Goal: Task Accomplishment & Management: Use online tool/utility

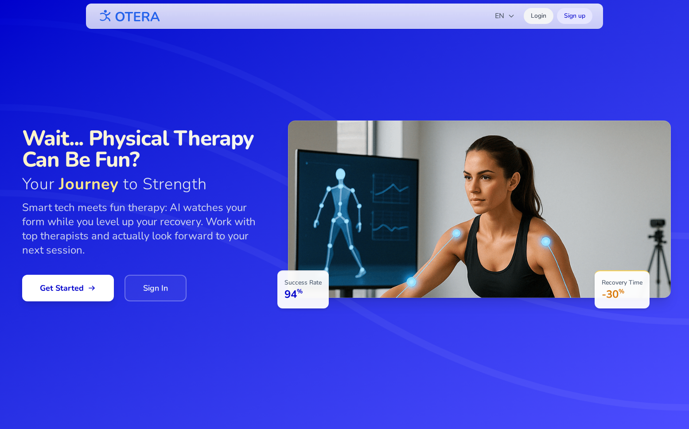
click at [535, 19] on link "Login" at bounding box center [539, 16] width 30 height 16
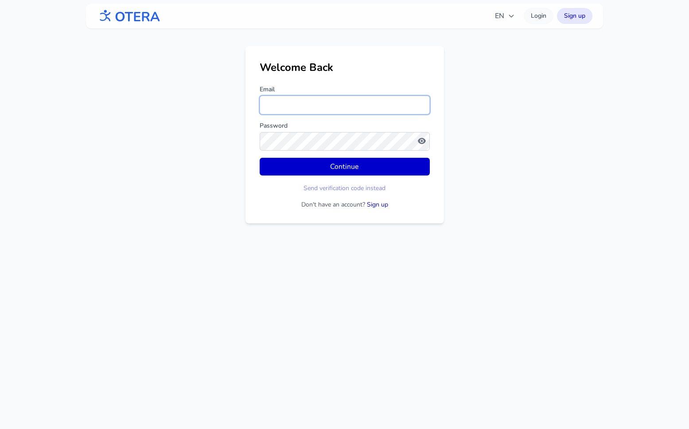
click at [290, 103] on input "Email" at bounding box center [345, 105] width 170 height 19
type input "**********"
click at [260, 158] on button "Continue" at bounding box center [345, 167] width 170 height 18
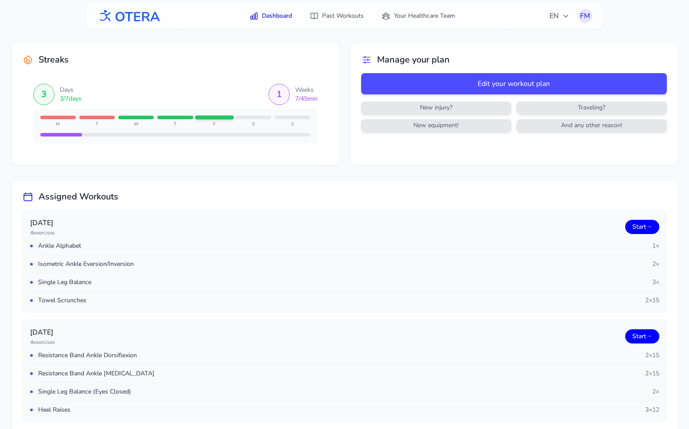
click at [136, 22] on img at bounding box center [129, 16] width 64 height 20
click at [564, 15] on icon "button" at bounding box center [566, 16] width 4 height 2
click at [543, 52] on button "Русский" at bounding box center [532, 54] width 85 height 16
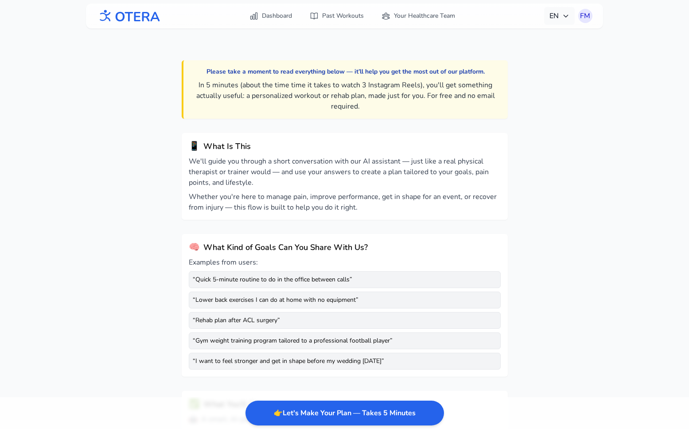
click at [555, 18] on span "EN" at bounding box center [559, 16] width 20 height 11
click at [535, 60] on button "Русский" at bounding box center [532, 54] width 85 height 16
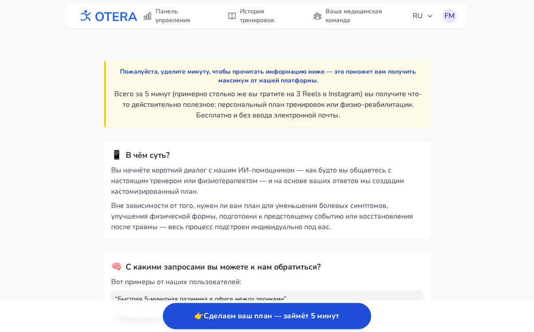
click at [228, 321] on button "👉 Сделаем ваш план — займёт 5 минут" at bounding box center [267, 316] width 208 height 26
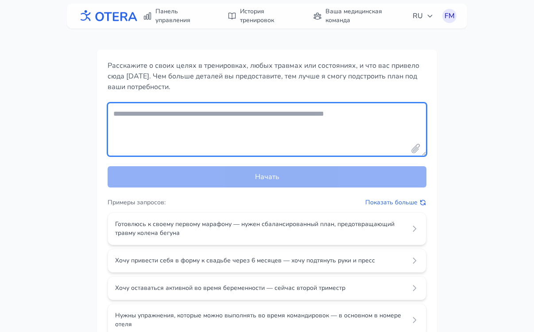
click at [198, 115] on textarea "Your fitness goals and conditions" at bounding box center [267, 129] width 319 height 53
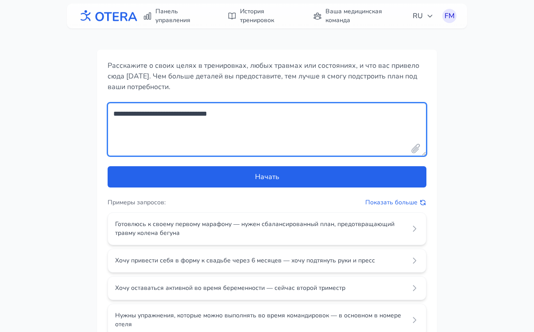
type textarea "**********"
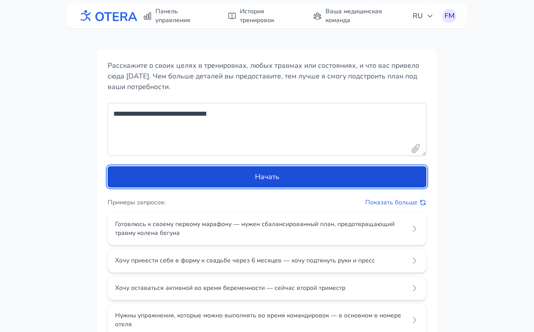
click at [259, 175] on button "Начать" at bounding box center [267, 176] width 319 height 21
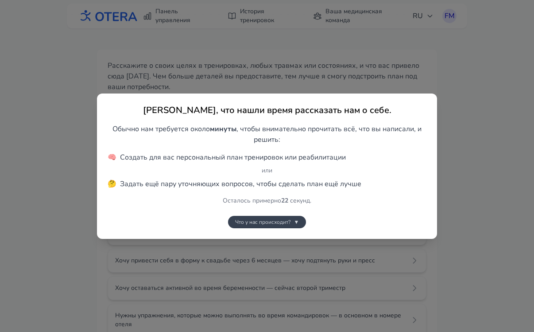
click at [292, 224] on button "Что у нас происходит? ▼" at bounding box center [267, 222] width 78 height 12
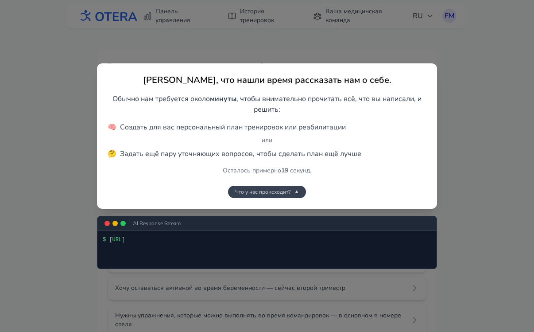
click at [286, 196] on button "Что у нас происходит? ▼" at bounding box center [267, 192] width 78 height 12
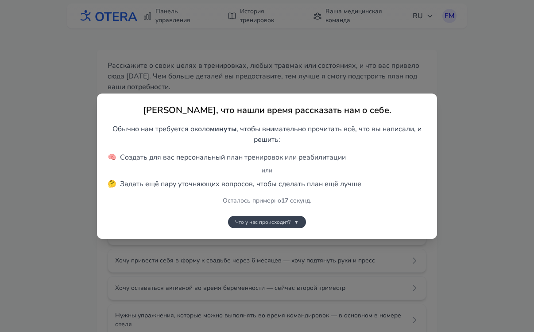
click at [288, 222] on span "Что у нас происходит?" at bounding box center [262, 221] width 55 height 7
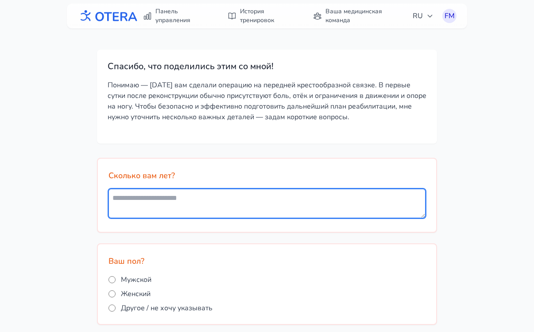
click at [174, 197] on textarea at bounding box center [267, 203] width 317 height 29
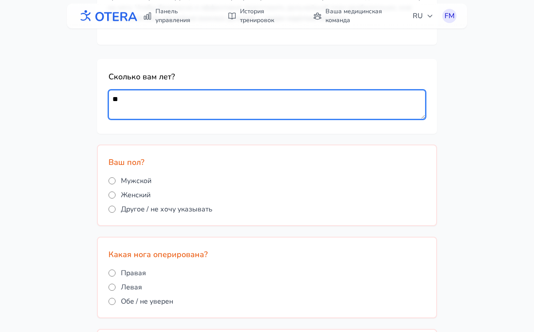
scroll to position [99, 0]
type textarea "**"
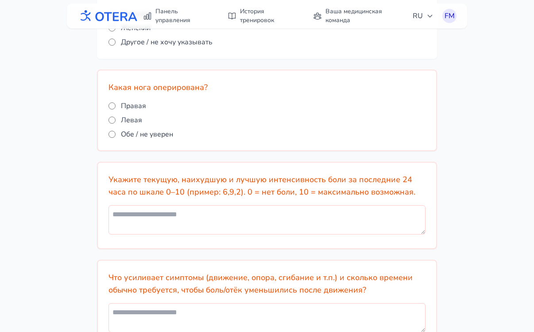
scroll to position [269, 0]
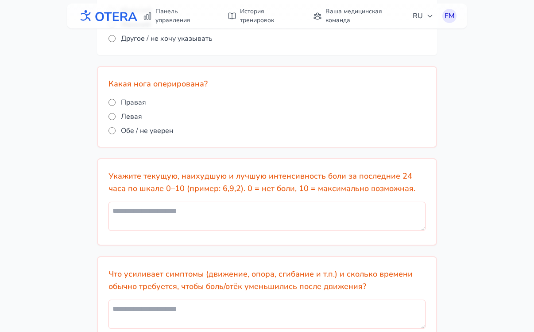
click at [133, 105] on span "Правая" at bounding box center [133, 102] width 25 height 11
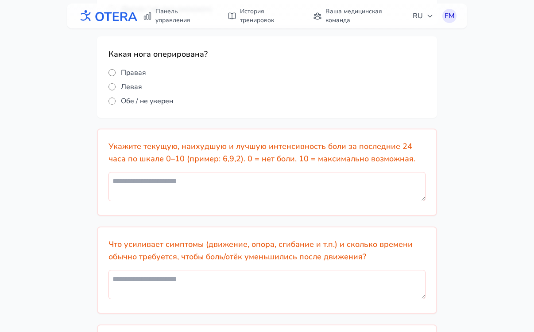
scroll to position [300, 0]
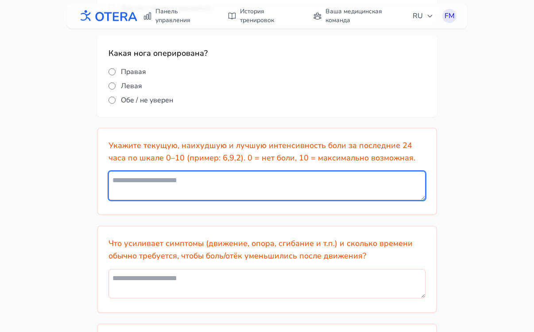
click at [153, 178] on textarea at bounding box center [267, 185] width 317 height 29
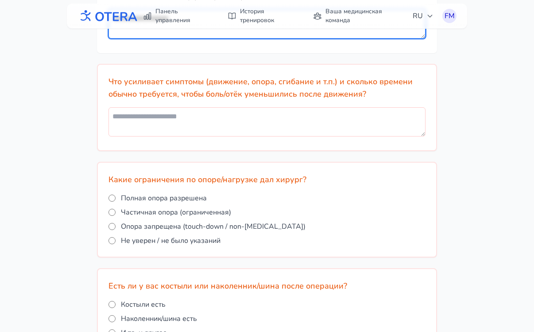
scroll to position [459, 0]
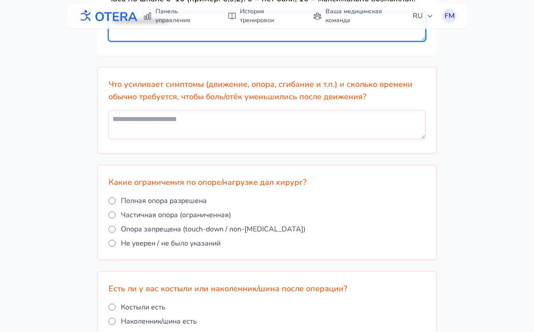
type textarea "**********"
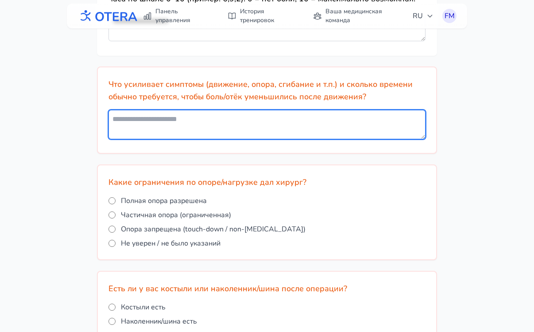
click at [128, 120] on textarea at bounding box center [267, 124] width 317 height 29
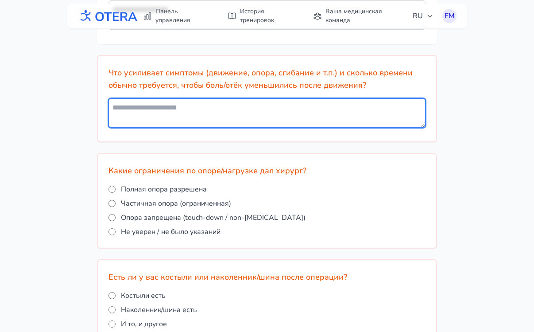
scroll to position [473, 0]
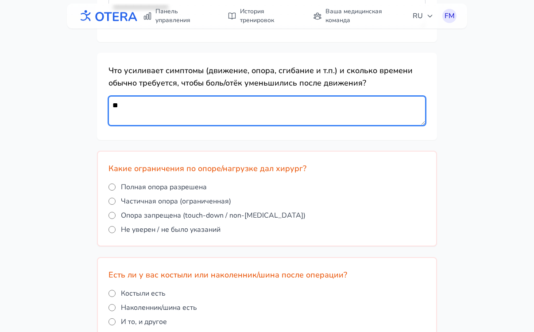
type textarea "*"
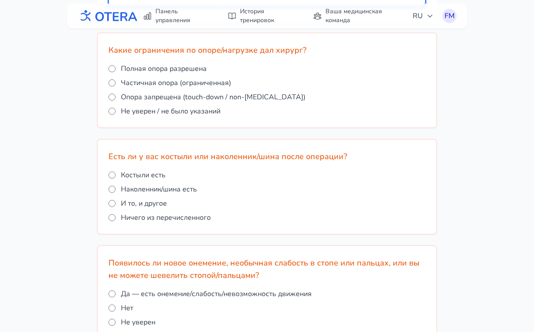
scroll to position [591, 0]
type textarea "**********"
click at [138, 110] on span "Не уверен / не было указаний" at bounding box center [171, 110] width 100 height 11
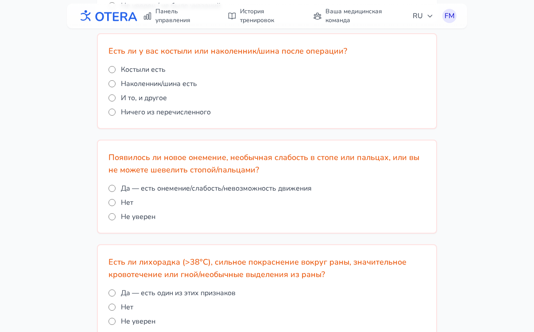
scroll to position [697, 0]
click at [145, 82] on span "Наколенник/шина есть" at bounding box center [159, 83] width 76 height 11
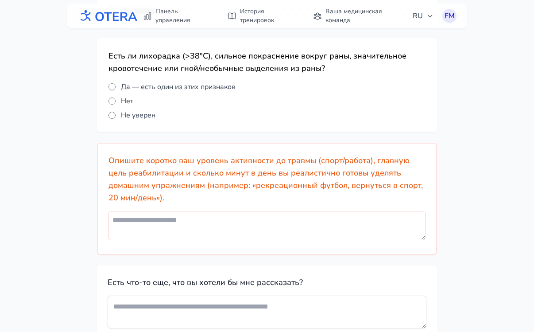
scroll to position [925, 0]
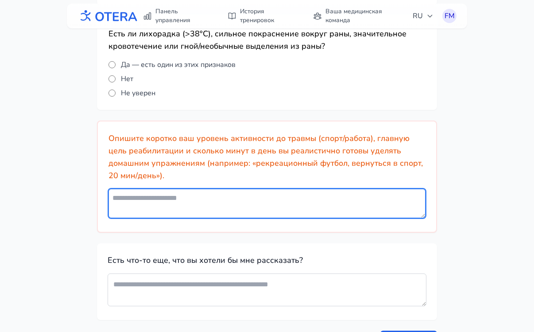
click at [208, 202] on textarea at bounding box center [267, 203] width 317 height 29
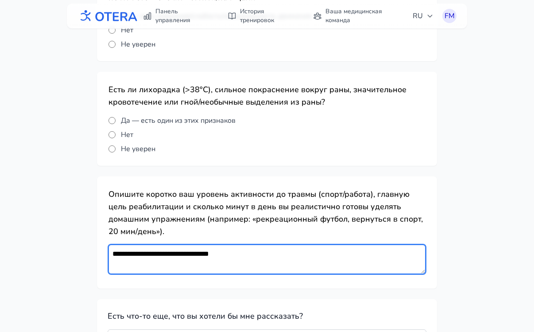
scroll to position [980, 0]
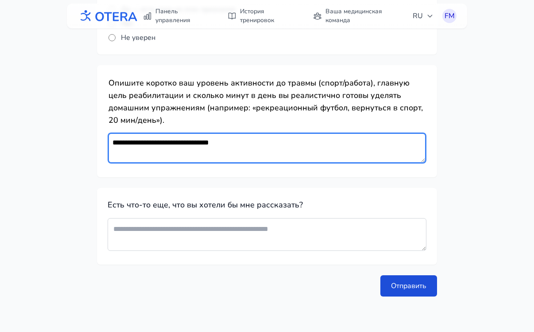
type textarea "**********"
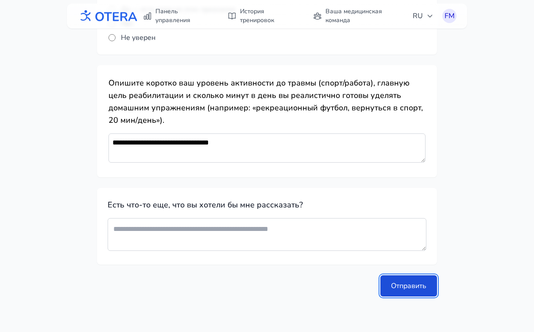
click at [406, 286] on button "Отправить" at bounding box center [409, 285] width 57 height 21
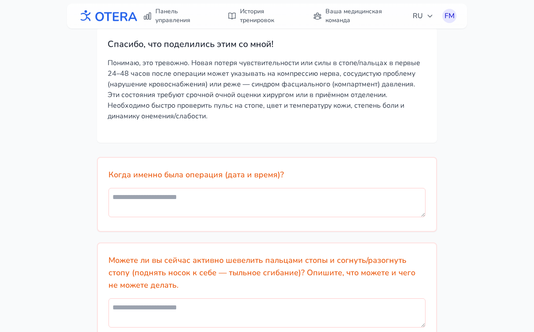
scroll to position [22, 0]
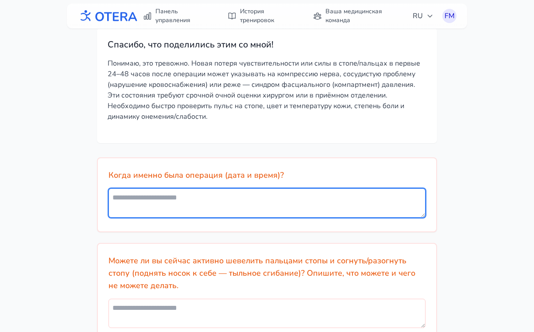
click at [212, 197] on textarea at bounding box center [267, 202] width 317 height 29
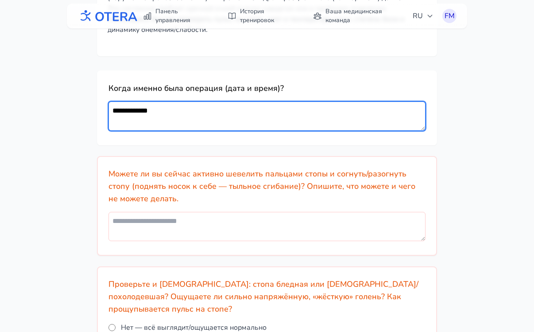
scroll to position [112, 0]
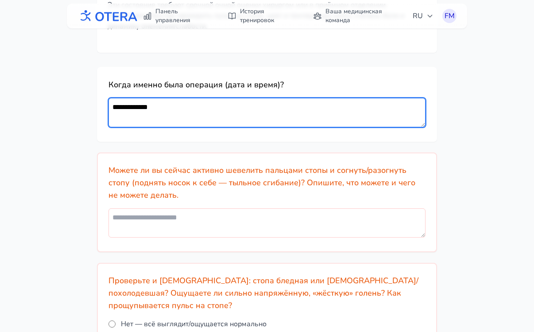
type textarea "**********"
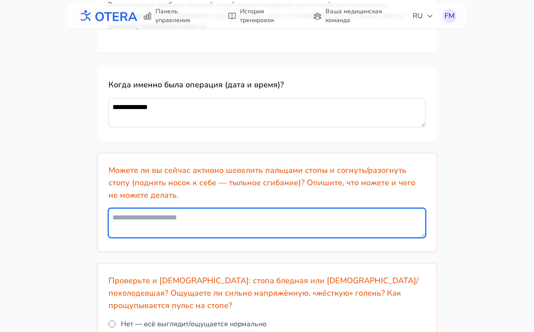
click at [246, 218] on textarea at bounding box center [267, 222] width 317 height 29
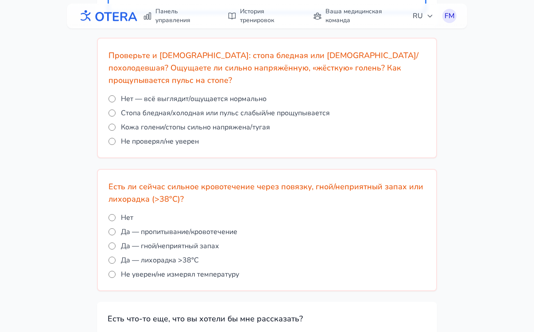
scroll to position [338, 0]
type textarea "**"
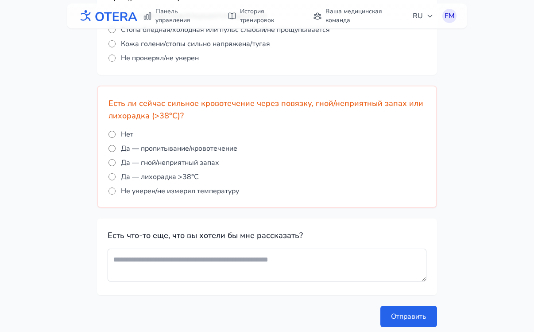
scroll to position [423, 0]
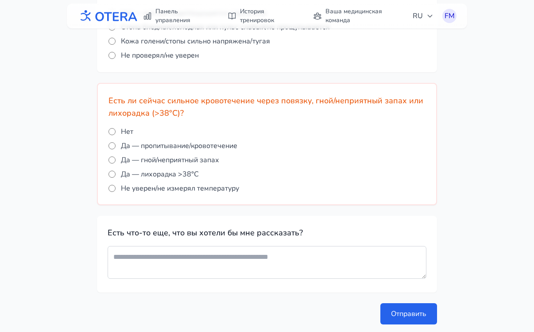
click at [113, 126] on label "Нет" at bounding box center [267, 131] width 317 height 11
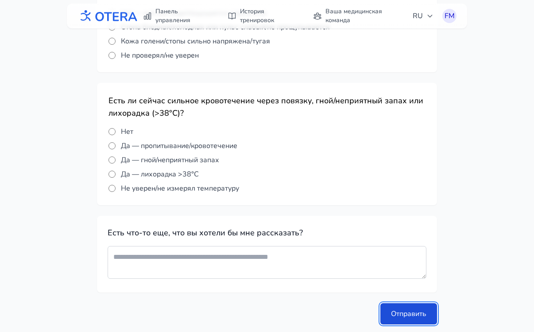
click at [414, 306] on button "Отправить" at bounding box center [409, 313] width 57 height 21
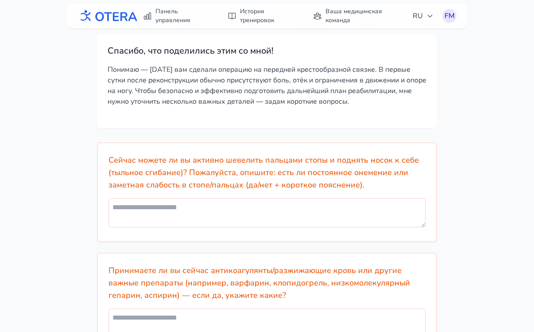
scroll to position [17, 0]
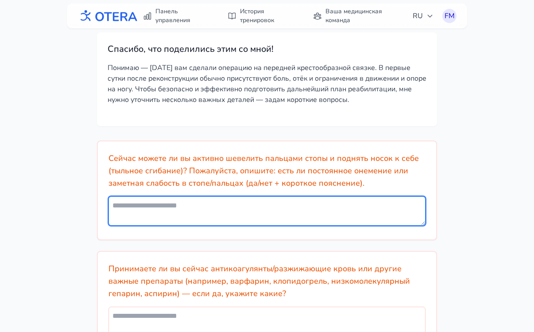
click at [196, 208] on textarea at bounding box center [267, 210] width 317 height 29
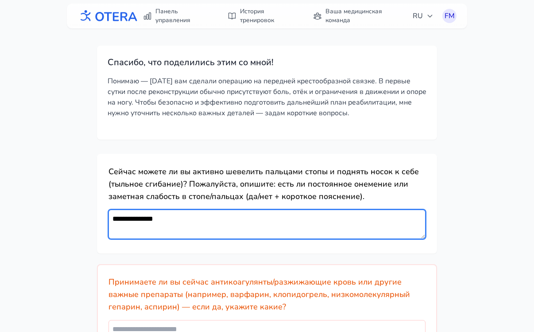
scroll to position [113, 0]
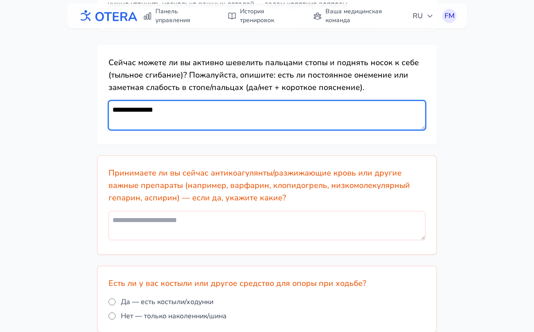
type textarea "**********"
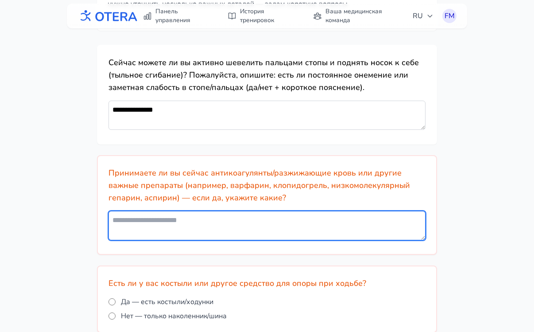
click at [268, 221] on textarea at bounding box center [267, 225] width 317 height 29
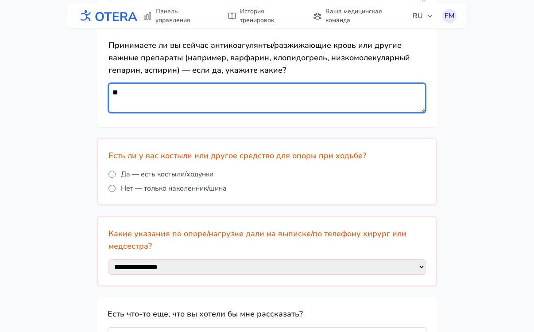
scroll to position [241, 0]
type textarea "**"
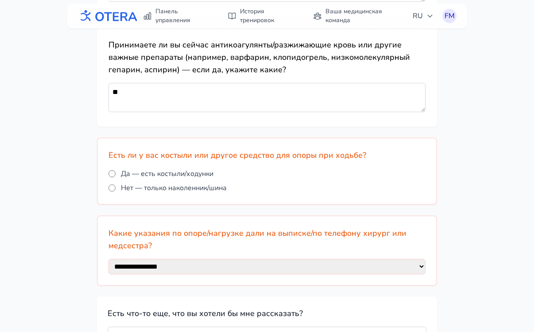
click at [154, 174] on span "Да — есть костыли/ходунки" at bounding box center [167, 173] width 93 height 11
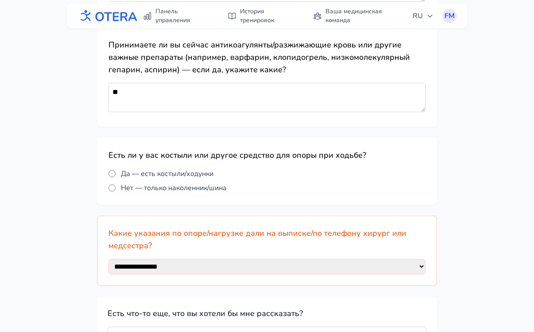
click at [154, 174] on span "Да — есть костыли/ходунки" at bounding box center [167, 173] width 93 height 11
click at [155, 188] on span "Нет — только наколенник/шина" at bounding box center [174, 188] width 106 height 11
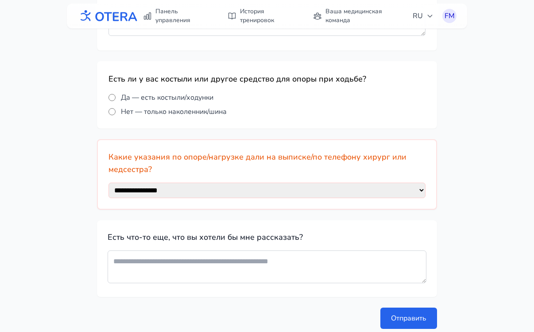
scroll to position [318, 0]
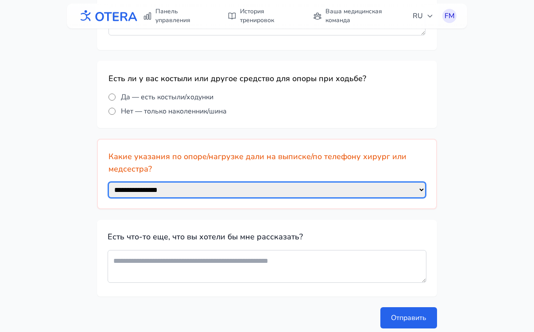
click at [400, 196] on select "**********" at bounding box center [267, 190] width 317 height 16
select select "**********"
click at [109, 182] on select "**********" at bounding box center [267, 190] width 317 height 16
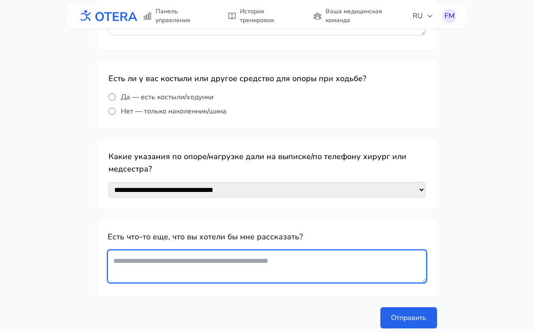
click at [175, 264] on textarea at bounding box center [267, 266] width 319 height 33
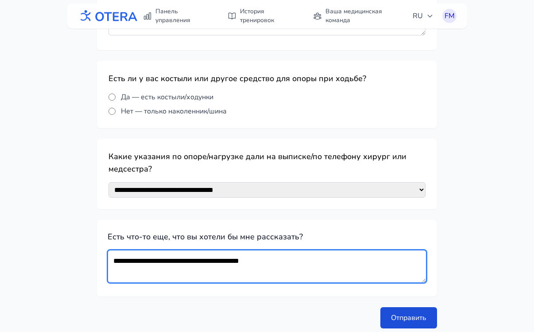
type textarea "**********"
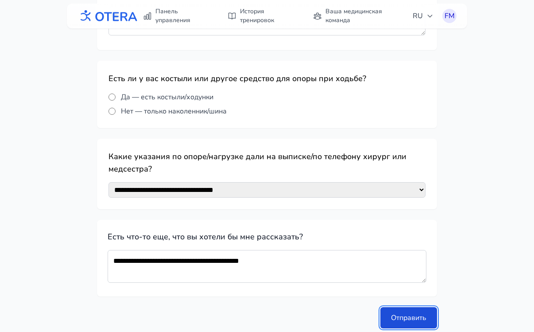
click at [412, 319] on button "Отправить" at bounding box center [409, 317] width 57 height 21
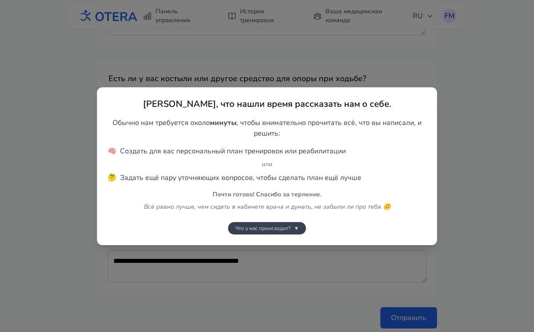
click at [277, 225] on span "Что у нас происходит?" at bounding box center [262, 228] width 55 height 7
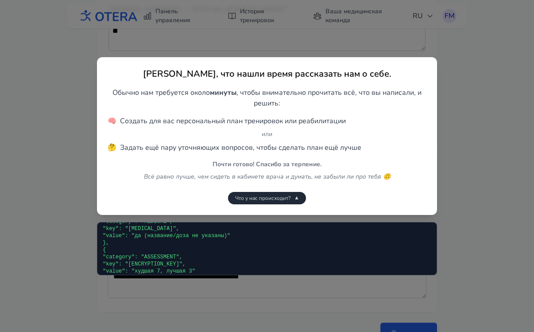
scroll to position [988, 0]
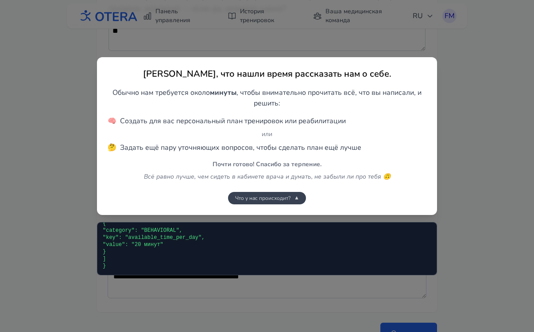
click at [284, 201] on button "Что у нас происходит? ▼" at bounding box center [267, 198] width 78 height 12
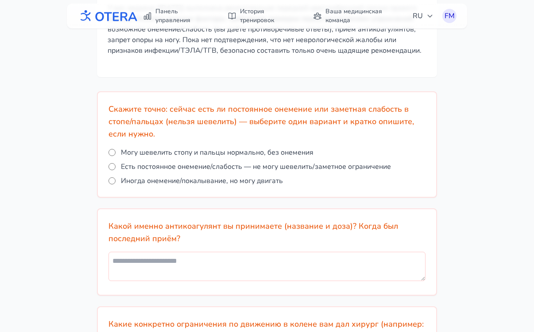
scroll to position [82, 0]
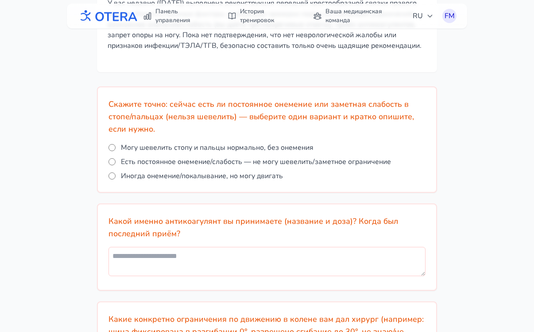
click at [132, 147] on span "Могу шевелить стопу и пальцы нормально, без онемения" at bounding box center [217, 147] width 193 height 11
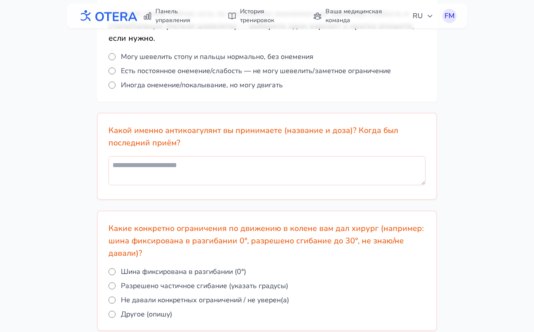
scroll to position [176, 0]
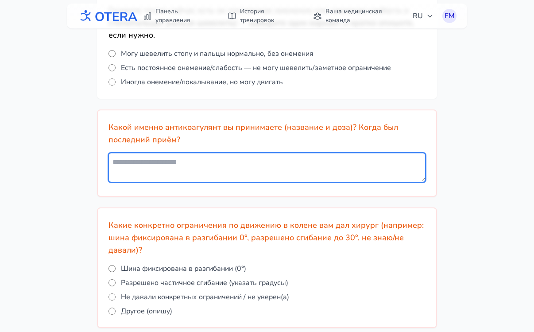
click at [144, 165] on textarea at bounding box center [267, 167] width 317 height 29
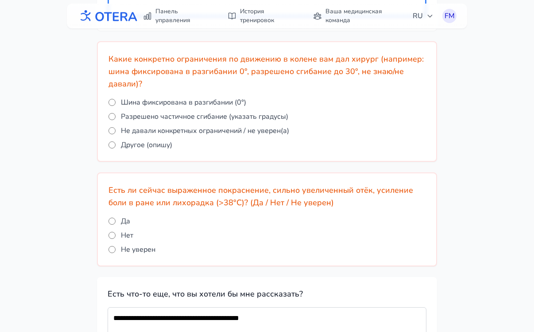
scroll to position [343, 0]
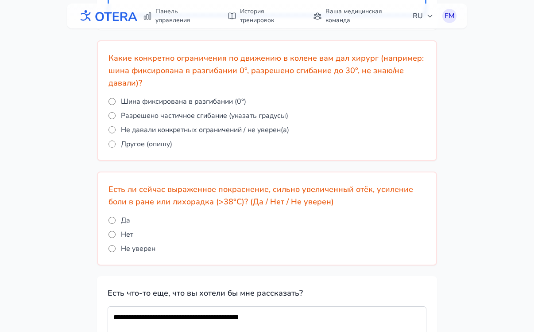
type textarea "*******"
click at [189, 101] on span "Шина фиксирована в разгибании (0°)" at bounding box center [183, 101] width 125 height 11
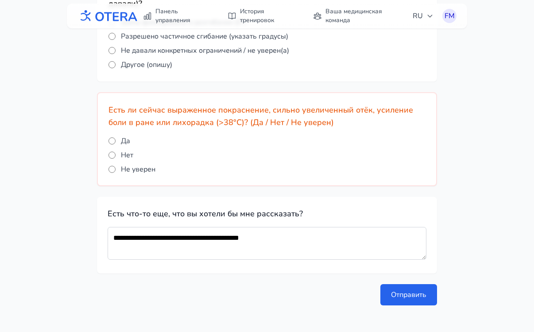
scroll to position [424, 0]
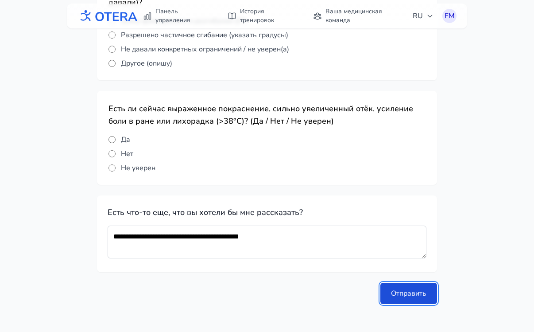
click at [410, 286] on button "Отправить" at bounding box center [409, 293] width 57 height 21
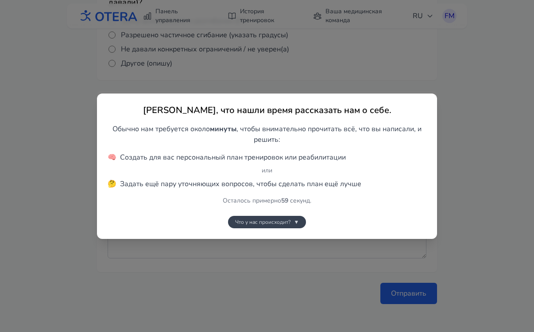
click at [299, 220] on button "Что у нас происходит? ▼" at bounding box center [267, 222] width 78 height 12
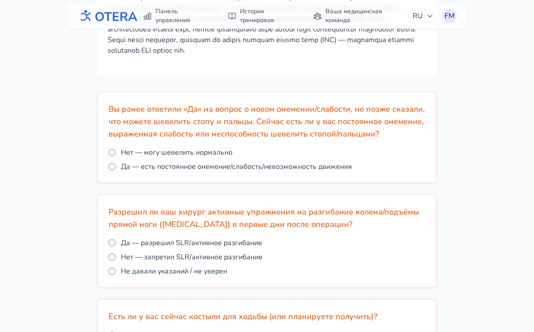
scroll to position [99, 0]
click at [122, 157] on span "Нет — могу шевелить нормально" at bounding box center [177, 152] width 112 height 11
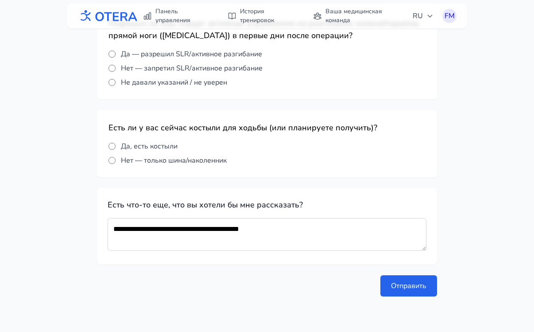
scroll to position [298, 0]
click at [389, 281] on button "Отправить" at bounding box center [409, 285] width 57 height 21
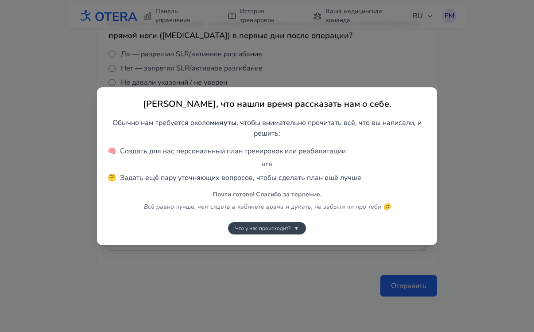
click at [298, 226] on span "▼" at bounding box center [296, 228] width 5 height 7
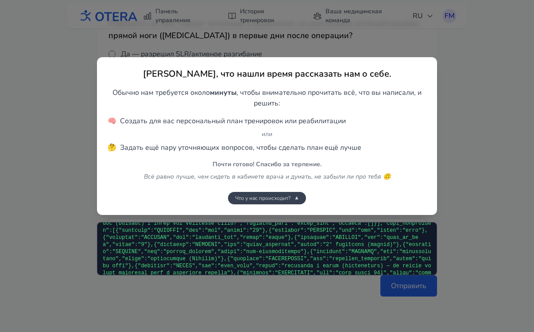
scroll to position [988, 0]
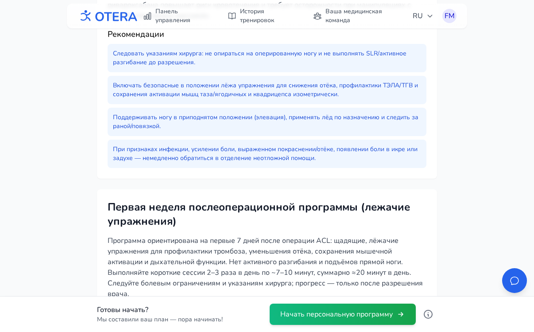
scroll to position [342, 0]
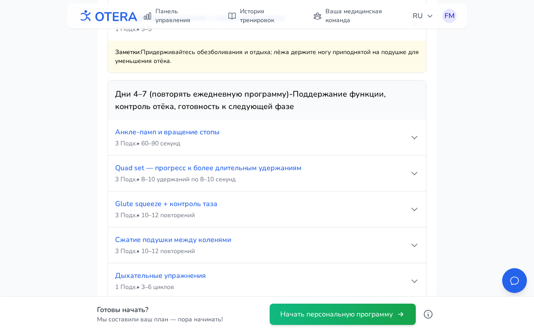
scroll to position [1579, 0]
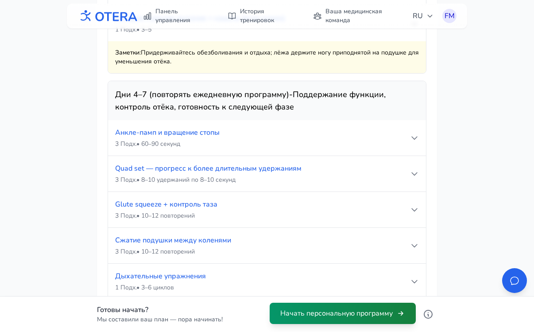
click at [333, 311] on button "Начать персональную программу" at bounding box center [343, 313] width 146 height 21
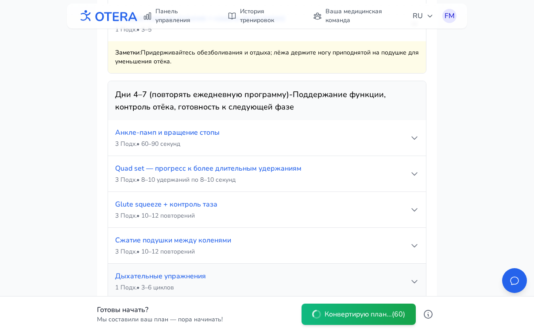
scroll to position [28, 0]
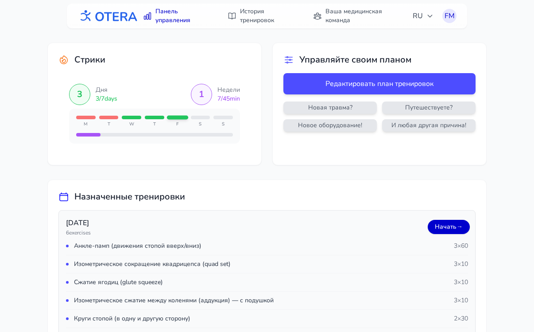
click at [443, 227] on link "Начать →" at bounding box center [449, 227] width 42 height 14
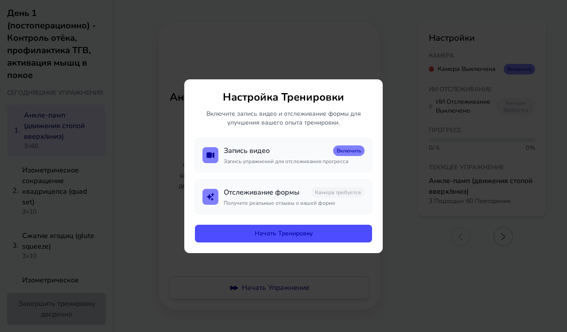
click at [274, 232] on button "Начать Тренировку" at bounding box center [283, 234] width 177 height 18
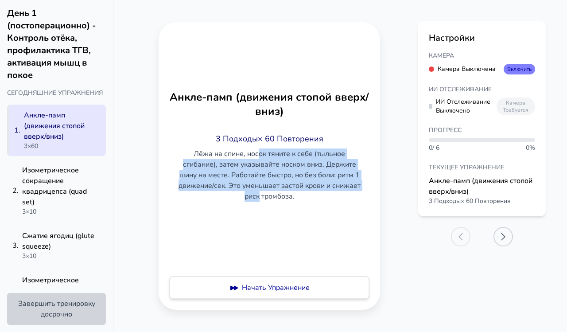
drag, startPoint x: 258, startPoint y: 153, endPoint x: 260, endPoint y: 193, distance: 39.9
click at [260, 193] on p "Лёжа на спине, носок тяните к себе (тыльное сгибание), затем указывайте носком …" at bounding box center [269, 174] width 186 height 53
click at [261, 193] on p "Лёжа на спине, носок тяните к себе (тыльное сгибание), затем указывайте носком …" at bounding box center [269, 174] width 186 height 53
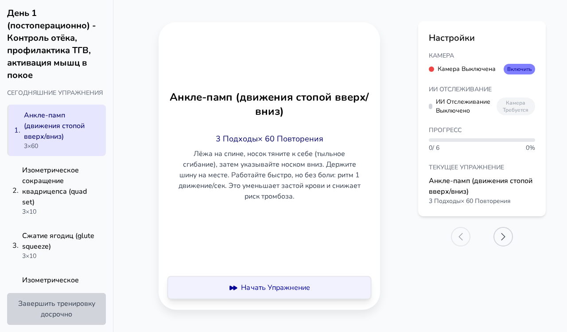
click at [272, 287] on button "Начать Упражнение" at bounding box center [269, 287] width 200 height 23
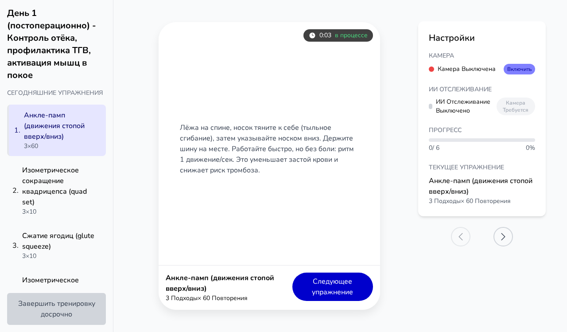
click at [343, 283] on button "Следующее упражнение" at bounding box center [332, 286] width 81 height 28
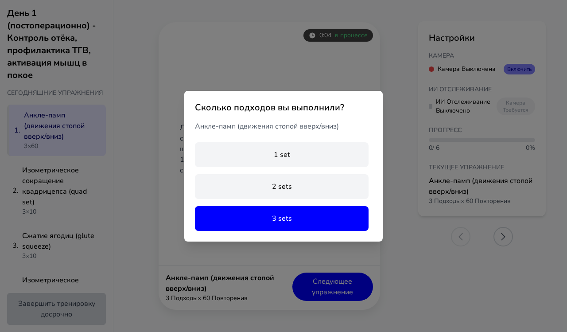
click at [291, 220] on button "3 sets" at bounding box center [282, 218] width 174 height 25
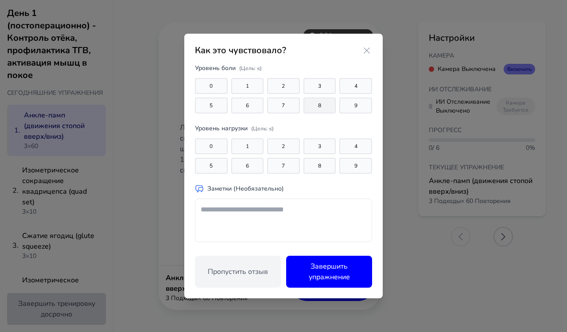
click at [320, 109] on button "8" at bounding box center [319, 105] width 33 height 16
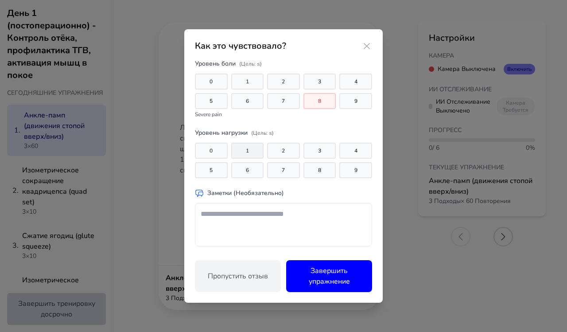
click at [249, 151] on button "1" at bounding box center [247, 151] width 33 height 16
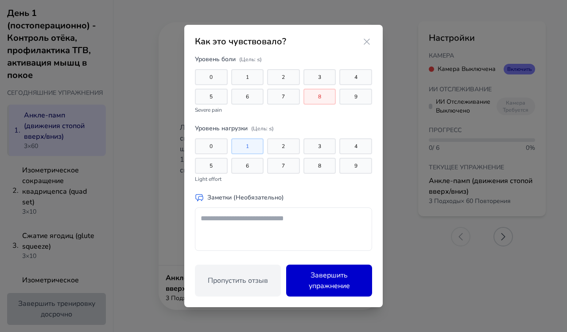
click at [344, 290] on button "Завершить упражнение" at bounding box center [329, 280] width 86 height 32
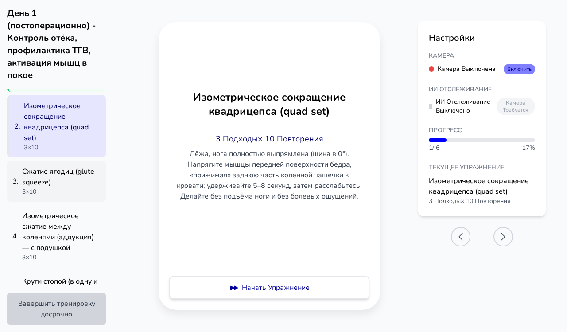
scroll to position [61, 0]
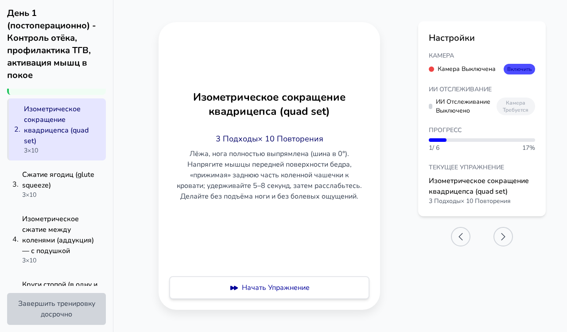
click at [519, 70] on button "Включить" at bounding box center [519, 69] width 31 height 11
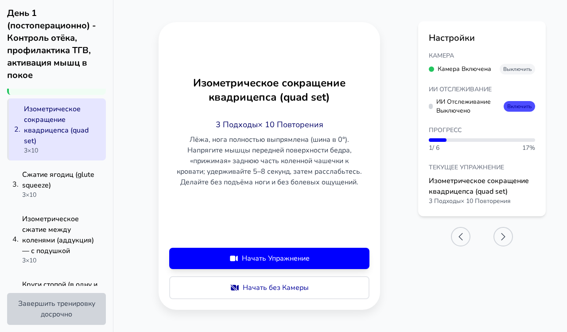
click at [518, 105] on button "Включить" at bounding box center [519, 106] width 31 height 11
click at [511, 107] on button "Включить" at bounding box center [519, 106] width 31 height 11
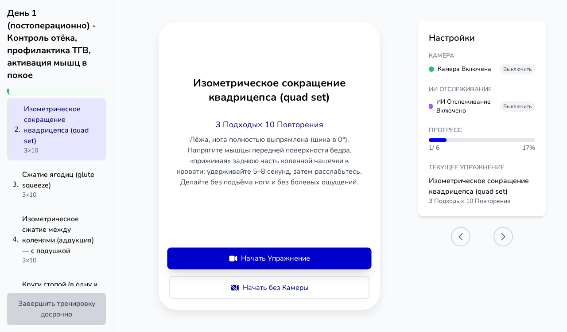
click at [264, 260] on button "Начать Упражнение" at bounding box center [269, 258] width 200 height 21
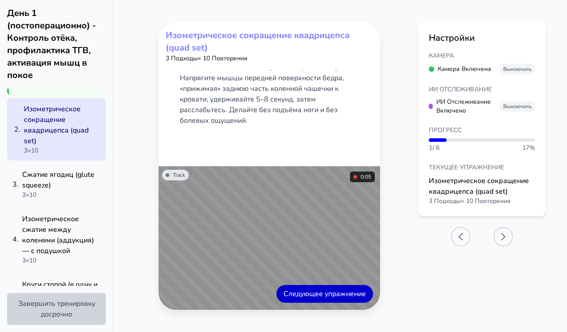
click at [307, 295] on button "Следующее упражнение" at bounding box center [324, 294] width 97 height 18
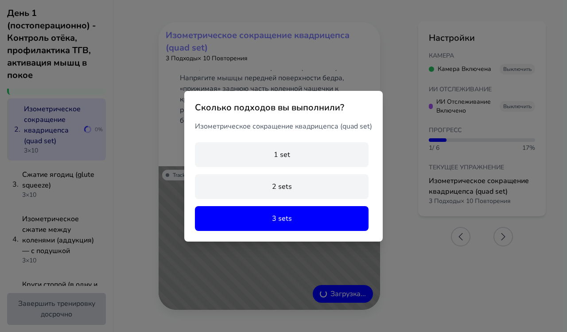
click at [277, 231] on button "3 sets" at bounding box center [282, 218] width 174 height 25
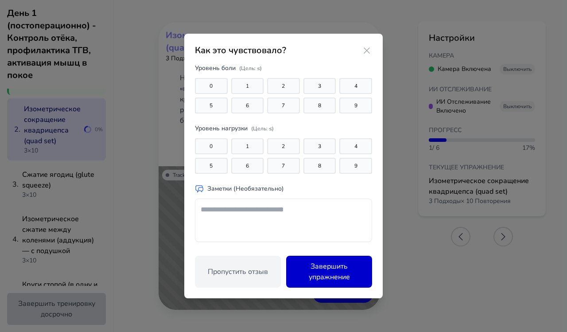
click at [328, 271] on button "Завершить упражнение" at bounding box center [329, 272] width 86 height 32
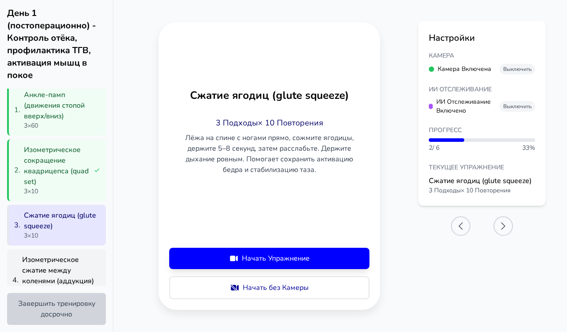
scroll to position [0, 0]
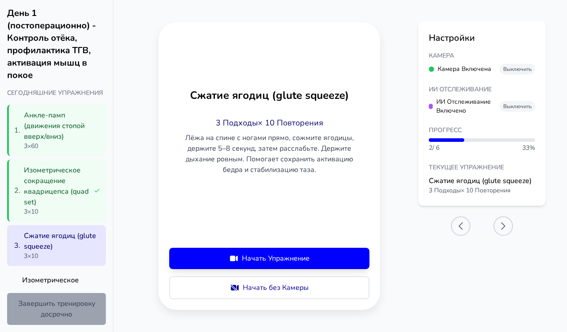
click at [60, 313] on button "Завершить тренировку досрочно" at bounding box center [56, 309] width 99 height 32
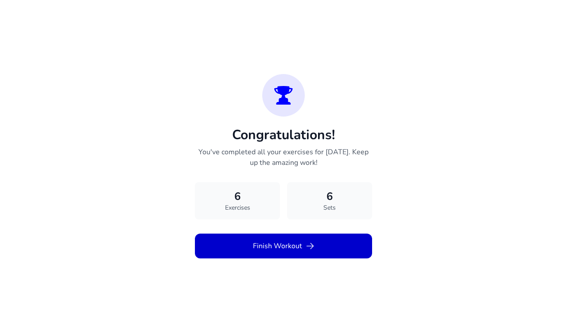
click at [281, 245] on button "Finish Workout" at bounding box center [283, 245] width 177 height 25
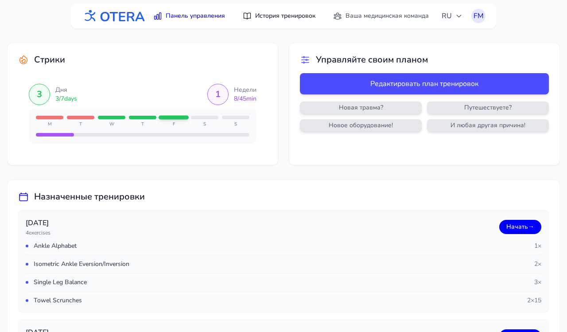
click at [293, 15] on link "История тренировок" at bounding box center [278, 16] width 83 height 16
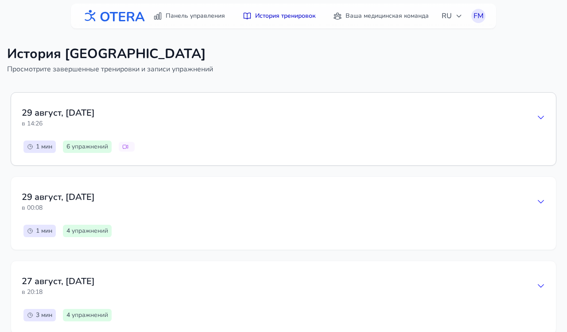
click at [481, 122] on div "[DATE] в 14:26" at bounding box center [284, 117] width 524 height 28
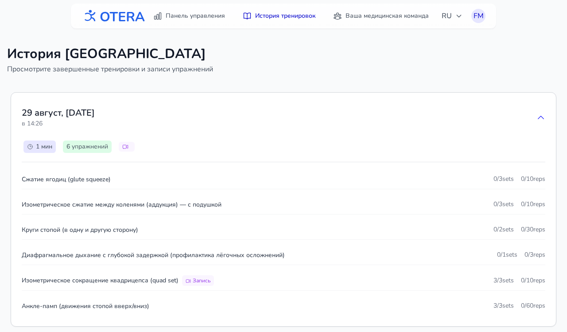
click at [518, 118] on div "[DATE] в 14:26" at bounding box center [284, 117] width 524 height 28
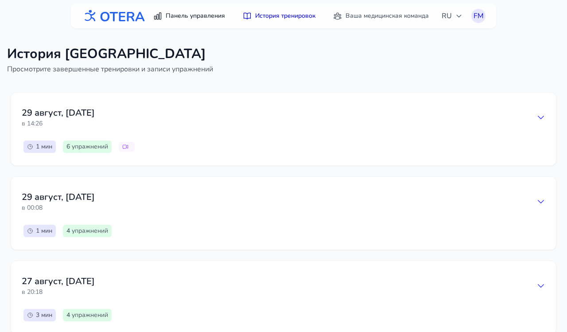
click at [202, 15] on link "Панель управления" at bounding box center [189, 16] width 82 height 16
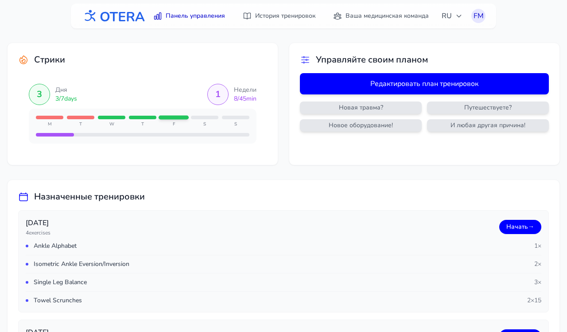
click at [452, 88] on button "Редактировать план тренировок" at bounding box center [424, 83] width 249 height 21
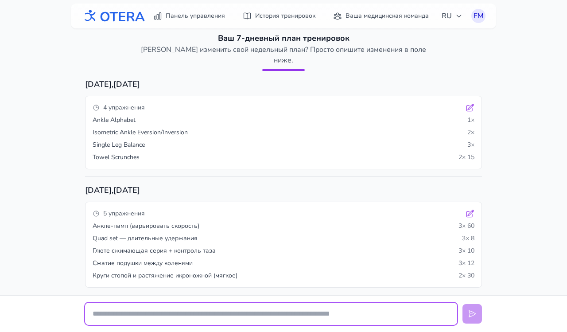
click at [239, 315] on input "text" at bounding box center [271, 314] width 372 height 22
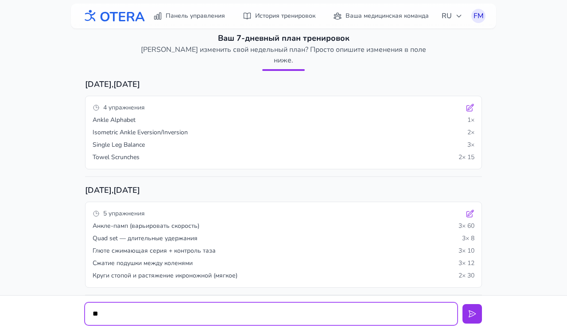
type input "*"
type input "**********"
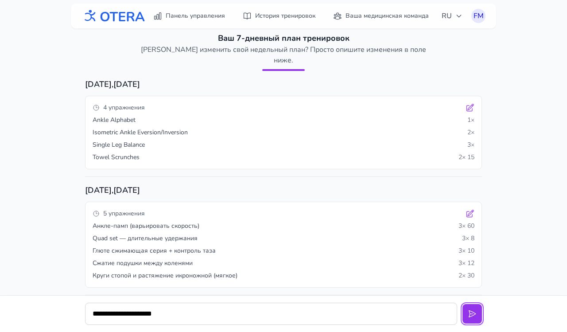
click at [463, 304] on button at bounding box center [472, 313] width 19 height 19
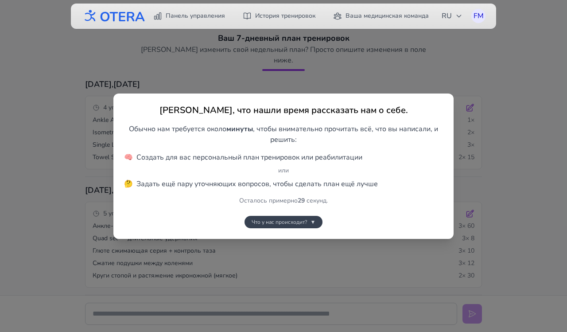
click at [314, 222] on span "▼" at bounding box center [313, 221] width 5 height 7
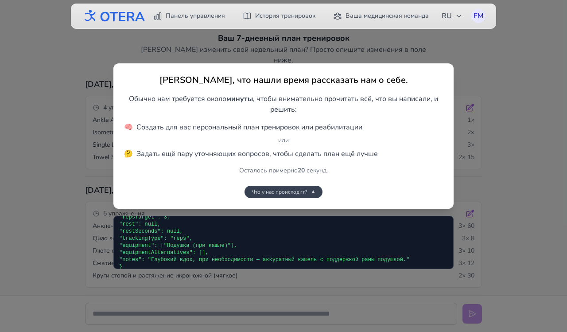
scroll to position [1520, 0]
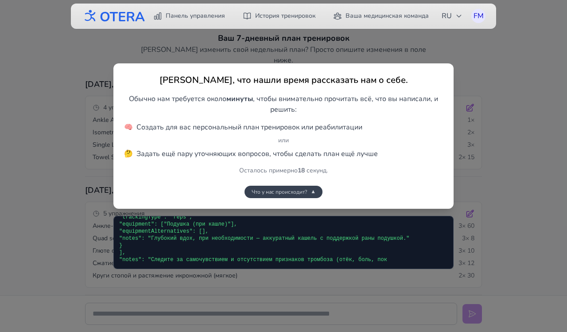
click at [314, 193] on span "▼" at bounding box center [313, 191] width 5 height 7
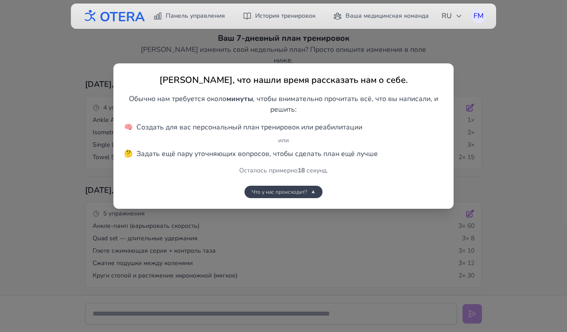
scroll to position [1527, 0]
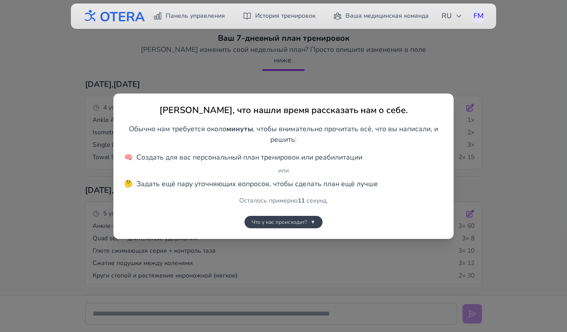
click at [311, 222] on span "▼" at bounding box center [313, 221] width 5 height 7
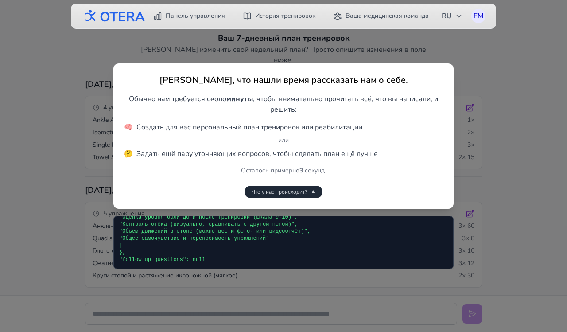
scroll to position [2215, 0]
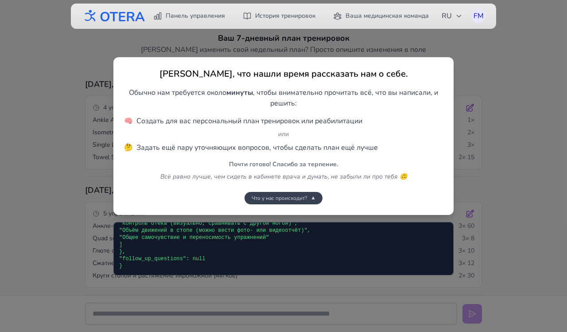
click at [315, 198] on span "▼" at bounding box center [313, 197] width 5 height 7
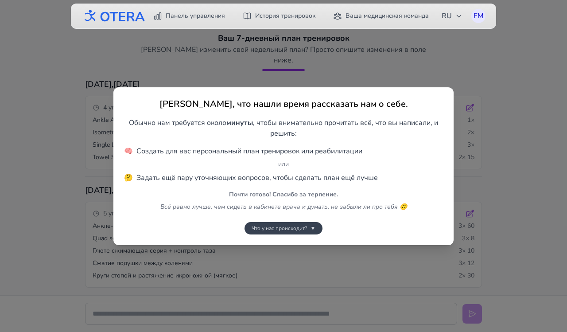
click at [312, 228] on span "▼" at bounding box center [313, 228] width 5 height 7
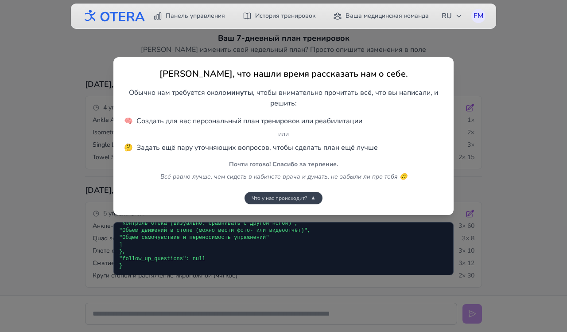
click at [311, 197] on span "▼" at bounding box center [313, 197] width 5 height 7
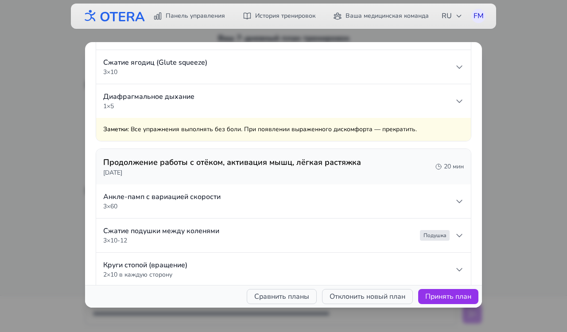
scroll to position [191, 0]
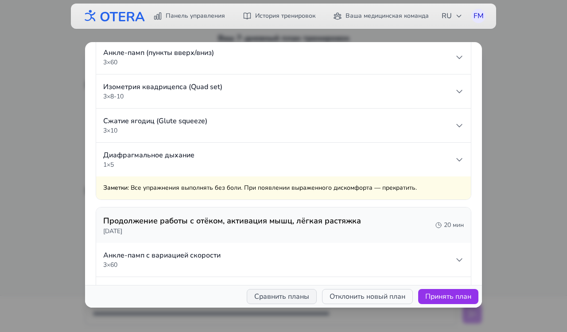
click at [265, 299] on button "Сравнить планы" at bounding box center [282, 296] width 70 height 15
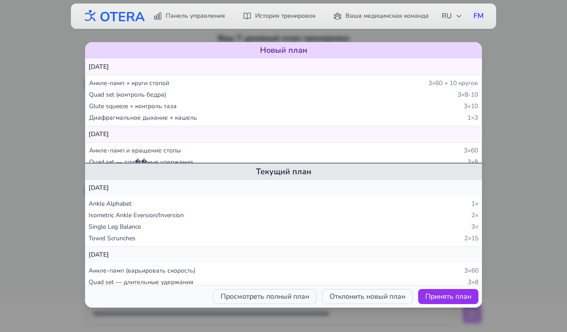
scroll to position [0, 0]
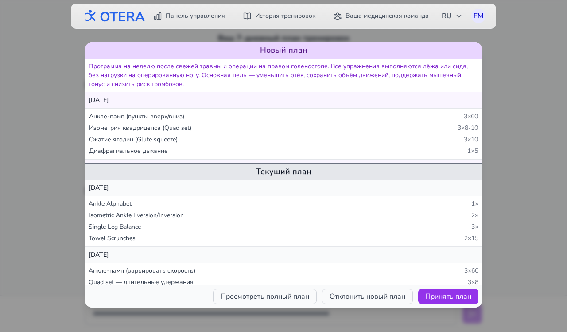
click at [39, 229] on div "Новый план Программа на неделю после свежей травмы и операции на правом голенос…" at bounding box center [283, 166] width 567 height 332
click at [356, 299] on button "Отклонить новый план" at bounding box center [367, 296] width 91 height 15
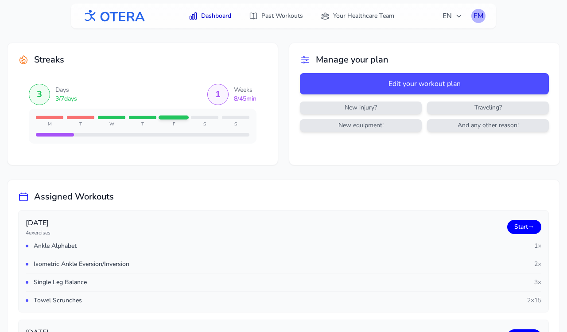
click at [479, 18] on div "FM" at bounding box center [478, 16] width 14 height 14
click at [432, 53] on link "Logout" at bounding box center [435, 52] width 99 height 16
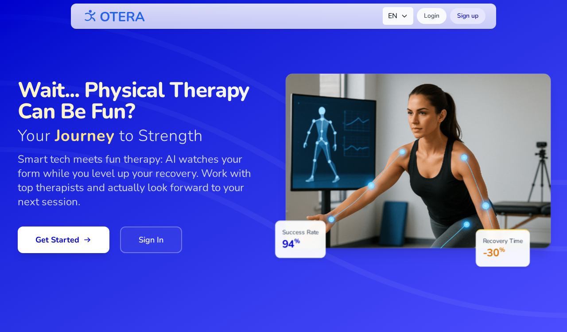
click at [400, 18] on span "EN" at bounding box center [398, 16] width 20 height 11
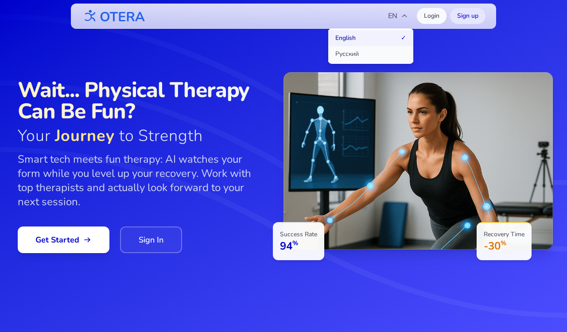
click at [371, 54] on button "Русский" at bounding box center [370, 54] width 85 height 16
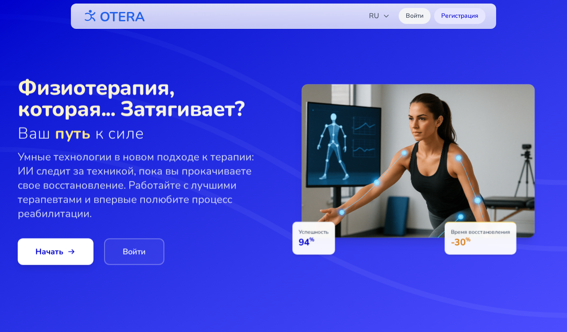
click at [414, 17] on link "Войти" at bounding box center [415, 16] width 32 height 16
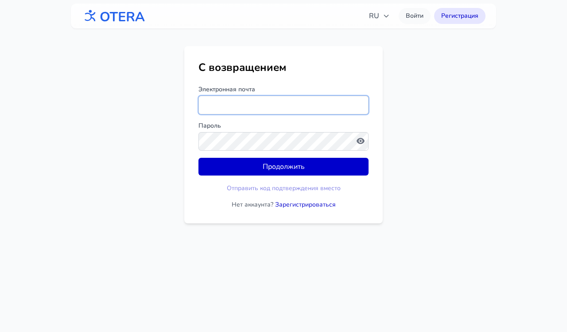
click at [245, 98] on input "Электронная почта" at bounding box center [283, 105] width 170 height 19
type input "*"
type input "**********"
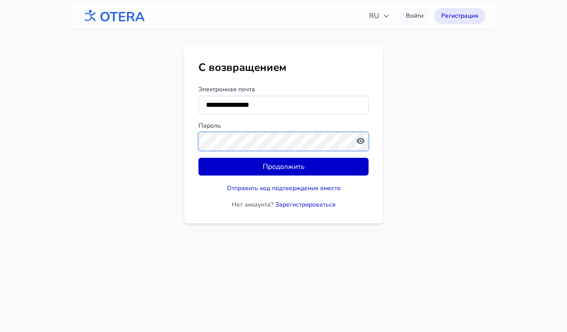
click at [198, 158] on button "Продолжить" at bounding box center [283, 167] width 170 height 18
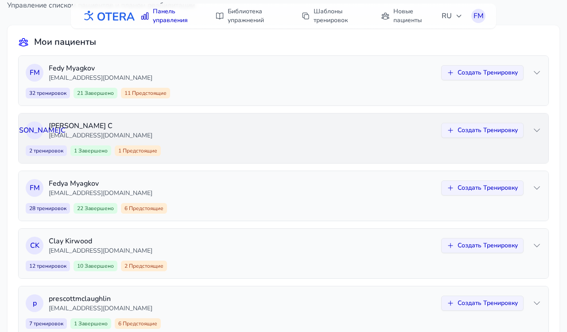
scroll to position [63, 0]
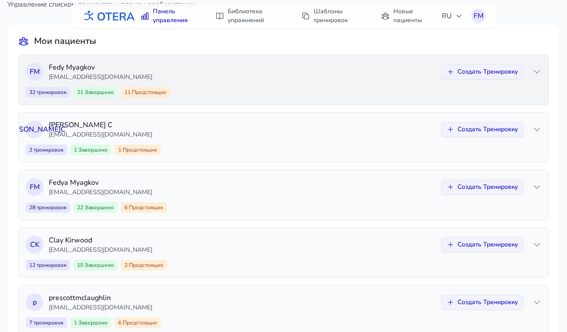
click at [412, 74] on p "fedya@patient.com" at bounding box center [242, 77] width 387 height 9
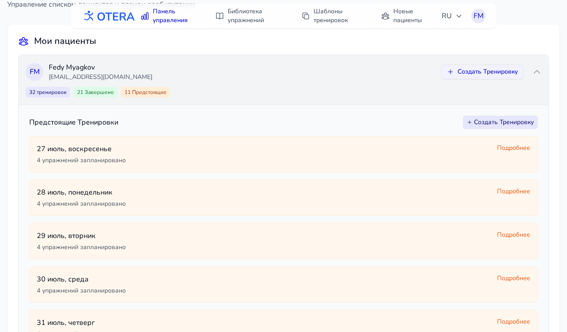
click at [375, 82] on div "F M Fedy Myagkov fedya@patient.com Создать Тренировку 32 тренировок 21 Завершен…" at bounding box center [284, 80] width 530 height 50
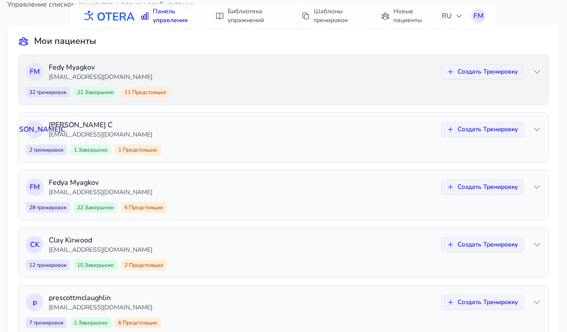
scroll to position [92, 0]
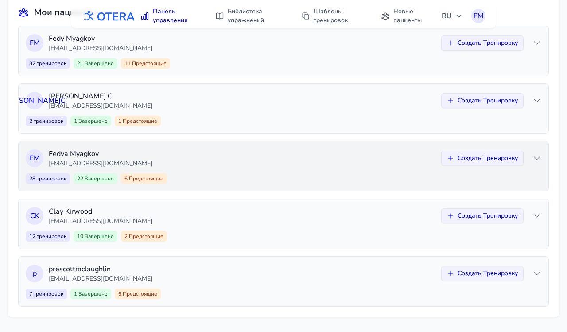
click at [315, 164] on p "fedormmyagkov@gmail.com" at bounding box center [242, 163] width 387 height 9
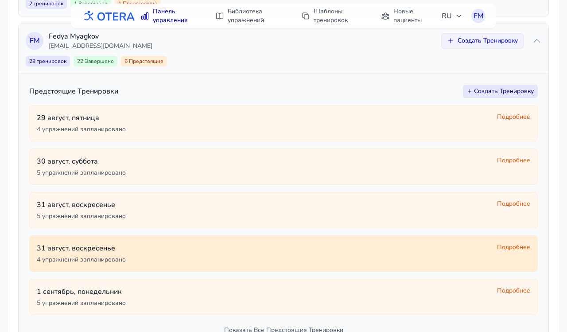
scroll to position [209, 0]
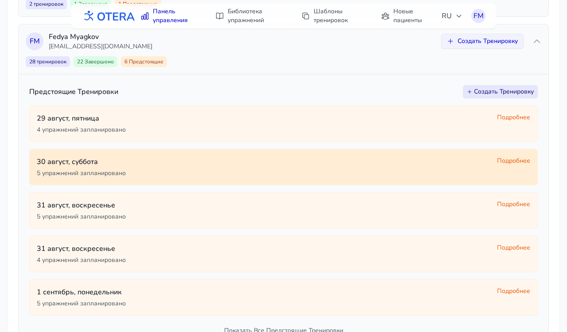
click at [513, 163] on span "Подробнее" at bounding box center [513, 160] width 33 height 9
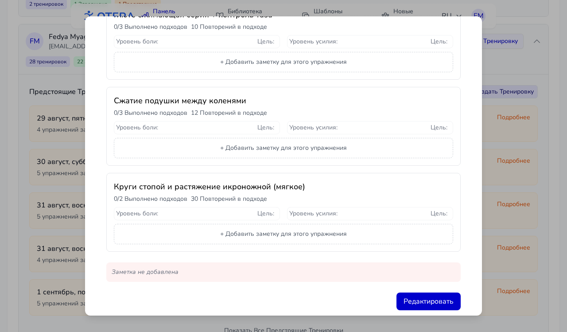
scroll to position [294, 0]
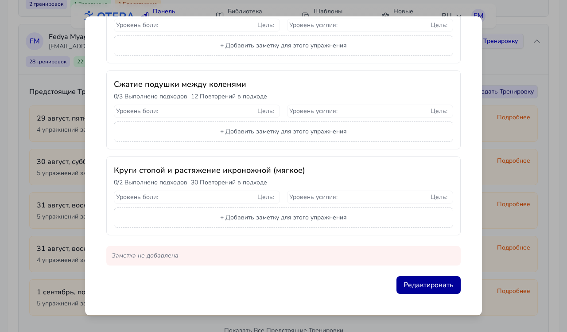
click at [432, 284] on button "Редактировать" at bounding box center [429, 285] width 64 height 18
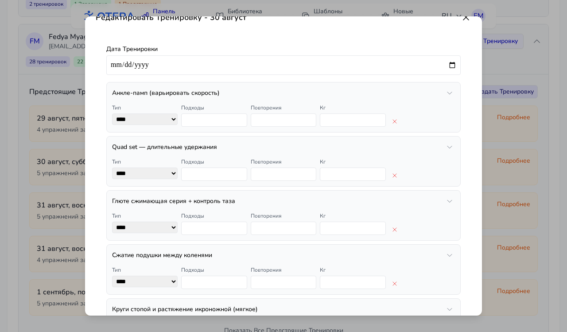
scroll to position [3, 0]
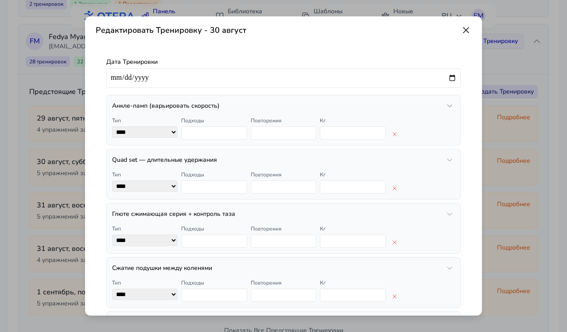
click at [451, 107] on icon "button" at bounding box center [449, 105] width 7 height 7
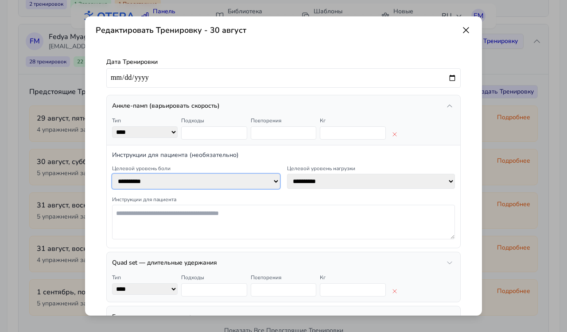
click at [248, 186] on select "**********" at bounding box center [196, 181] width 168 height 15
click at [465, 29] on icon at bounding box center [466, 30] width 11 height 11
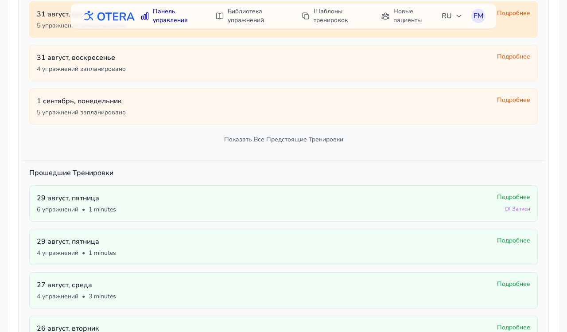
scroll to position [489, 0]
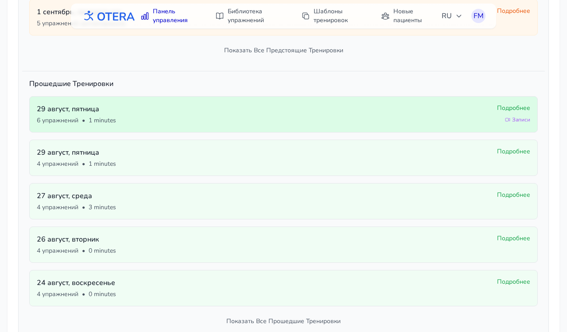
click at [514, 110] on span "Подробнее" at bounding box center [513, 108] width 33 height 9
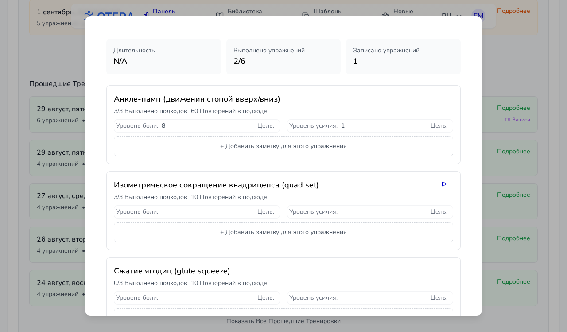
scroll to position [26, 0]
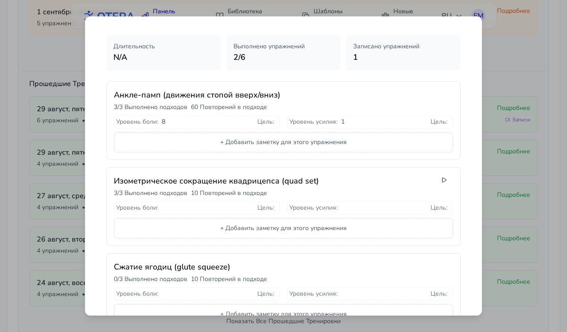
click at [444, 180] on icon at bounding box center [444, 179] width 7 height 7
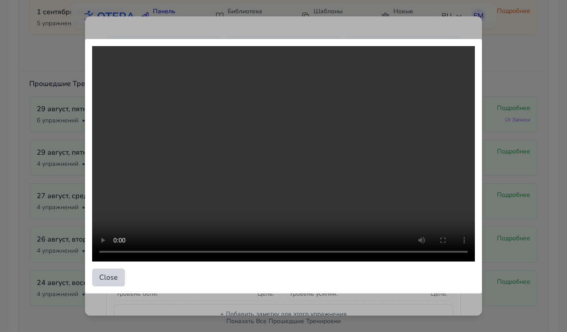
click at [104, 278] on button "Close" at bounding box center [108, 277] width 33 height 18
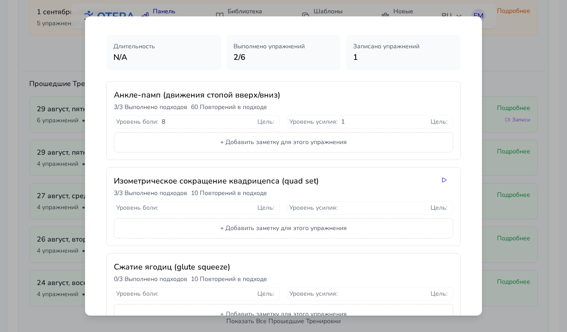
click at [515, 102] on div "Детали Тренировки - 29 август Длительность N/A Выполнено упражнений 2 / 6 Запис…" at bounding box center [283, 166] width 567 height 332
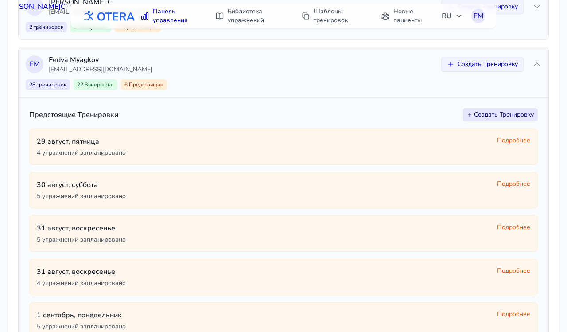
scroll to position [179, 0]
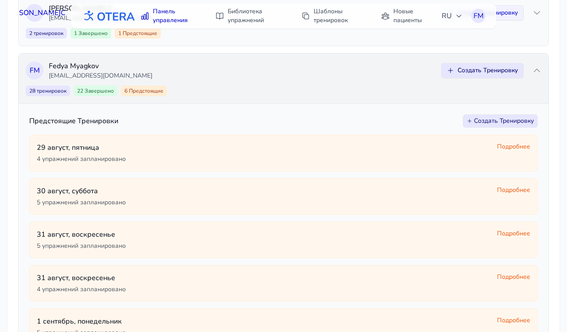
click at [479, 70] on button "Создать Тренировку" at bounding box center [482, 70] width 82 height 15
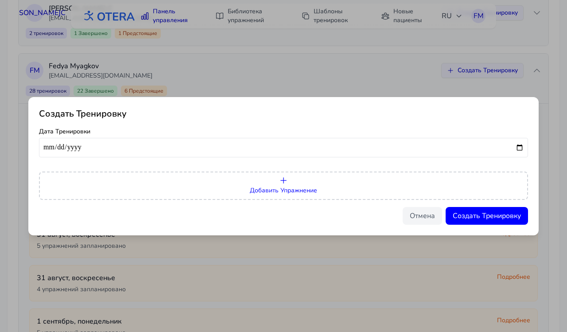
click at [277, 181] on button "Добавить Упражнение" at bounding box center [283, 185] width 489 height 28
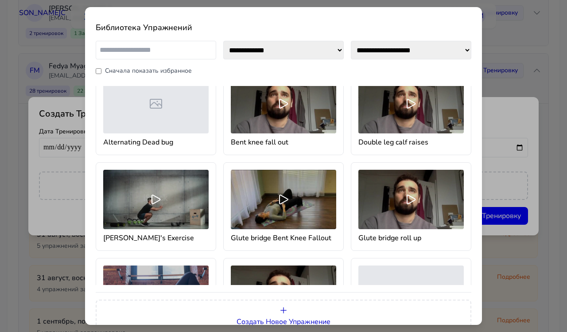
scroll to position [0, 0]
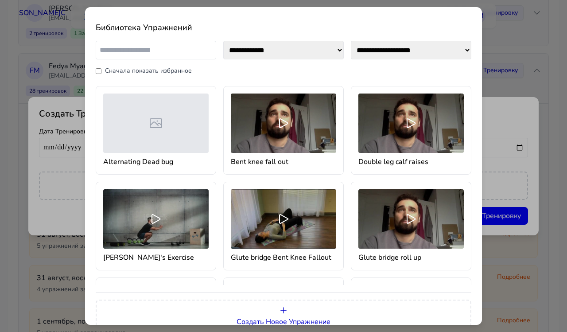
click at [546, 95] on div "**********" at bounding box center [283, 166] width 567 height 332
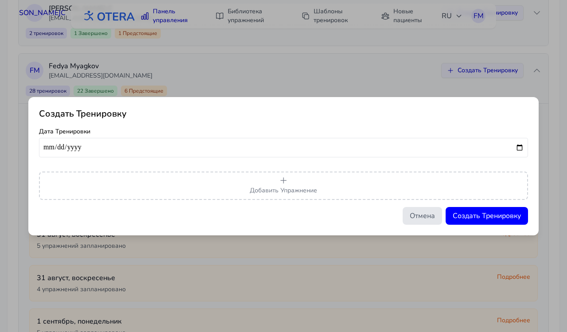
click at [421, 216] on button "Отмена" at bounding box center [422, 216] width 39 height 18
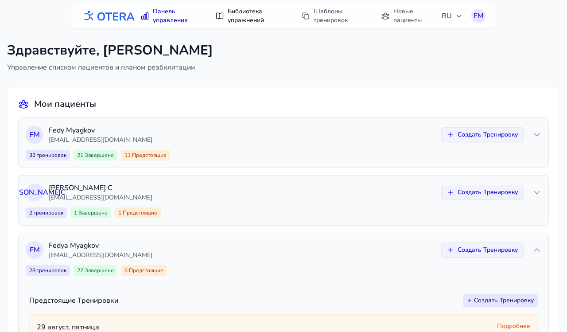
click at [241, 16] on link "Библиотека упражнений" at bounding box center [249, 16] width 79 height 25
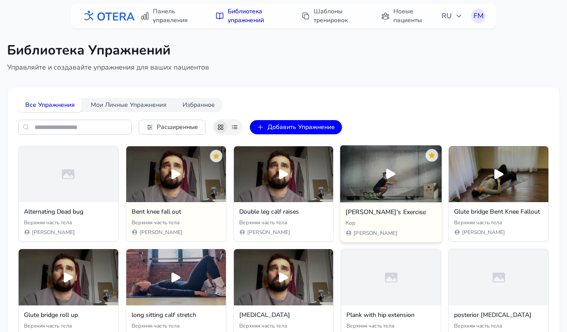
click at [432, 206] on div "Fedya's Exercise Кор Fedya Myagkov" at bounding box center [390, 222] width 101 height 40
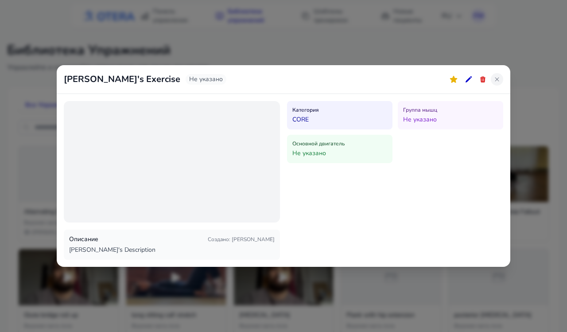
click at [497, 78] on icon at bounding box center [497, 79] width 7 height 7
